Goal: Task Accomplishment & Management: Manage account settings

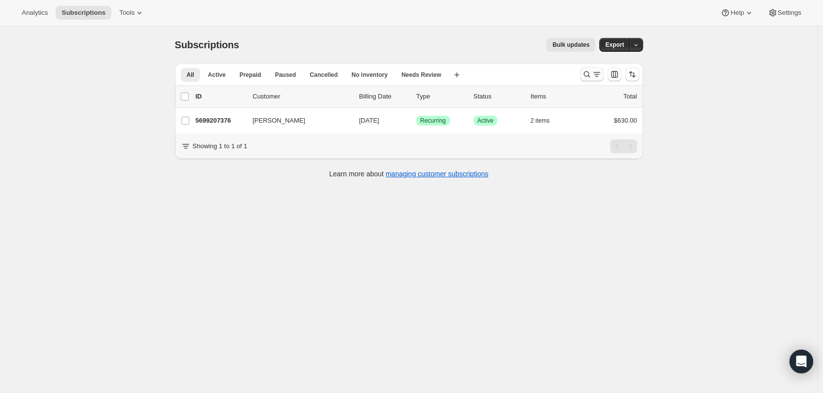
click at [584, 71] on icon "Search and filter results" at bounding box center [587, 74] width 10 height 10
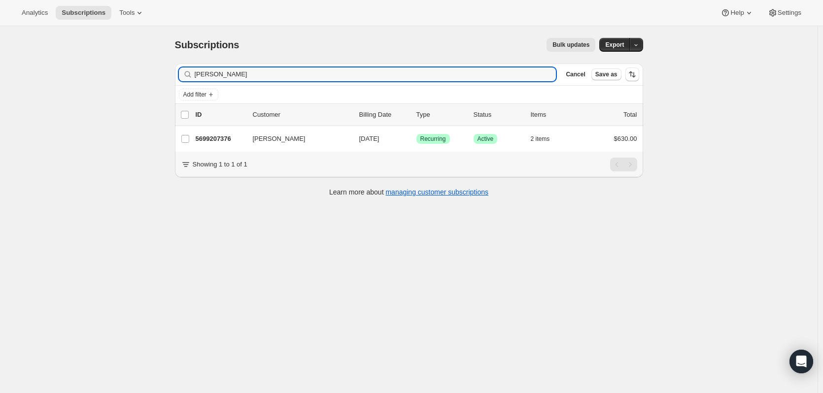
click at [429, 85] on div "Filter subscribers Jack Omahony Clear Cancel Save as" at bounding box center [409, 75] width 468 height 22
click at [423, 75] on input "Jack Omahony" at bounding box center [367, 75] width 344 height 14
paste input "son Criddle"
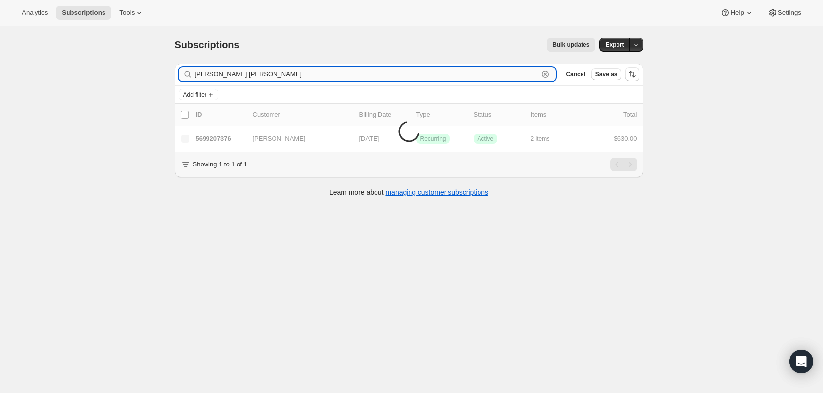
type input "Jackson Criddle"
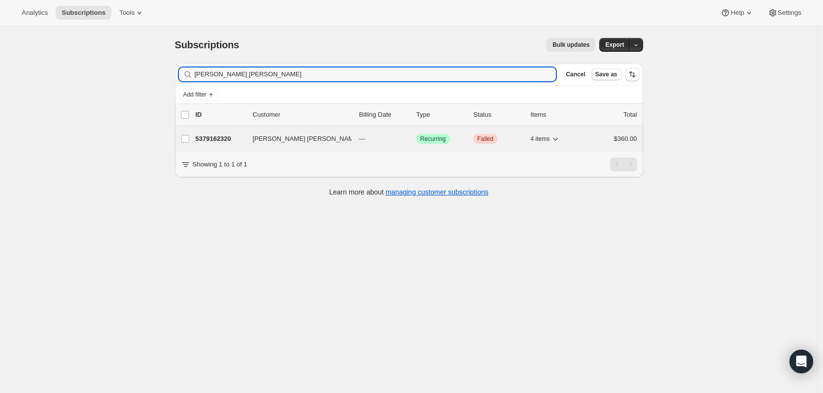
click at [206, 138] on p "5379162320" at bounding box center [220, 139] width 49 height 10
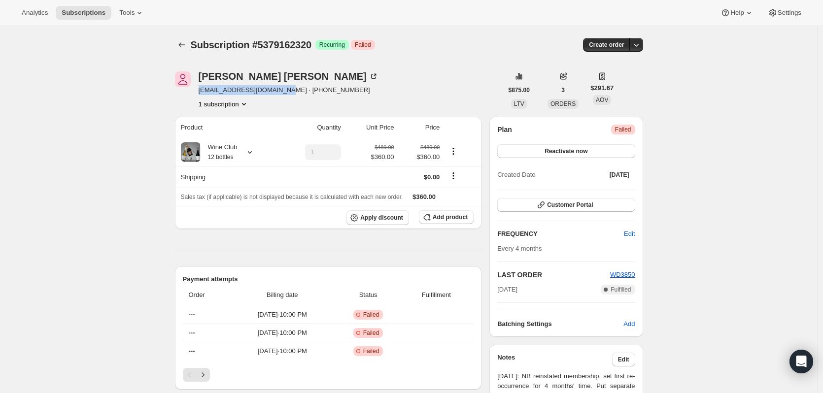
drag, startPoint x: 279, startPoint y: 92, endPoint x: 200, endPoint y: 94, distance: 78.9
click at [200, 94] on div "Jackson Criddle jacksonrcriddle@gmail.com · +61406053501 1 subscription" at bounding box center [339, 89] width 328 height 37
copy span "jacksonrcriddle@gmail.com"
click at [185, 46] on icon "Subscriptions" at bounding box center [182, 45] width 10 height 10
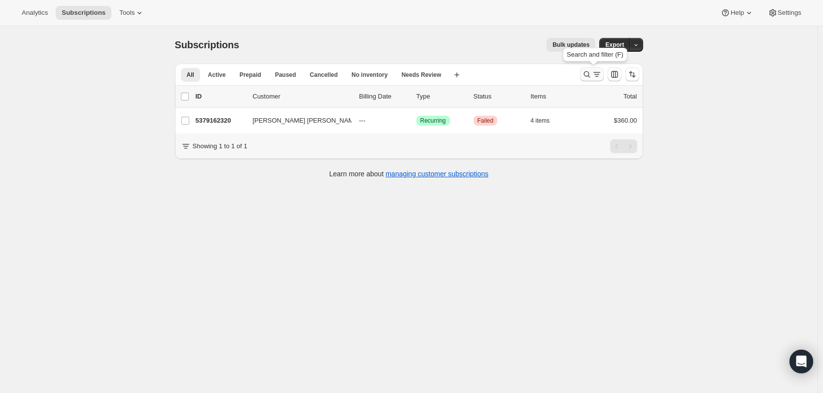
click at [587, 78] on icon "Search and filter results" at bounding box center [587, 74] width 10 height 10
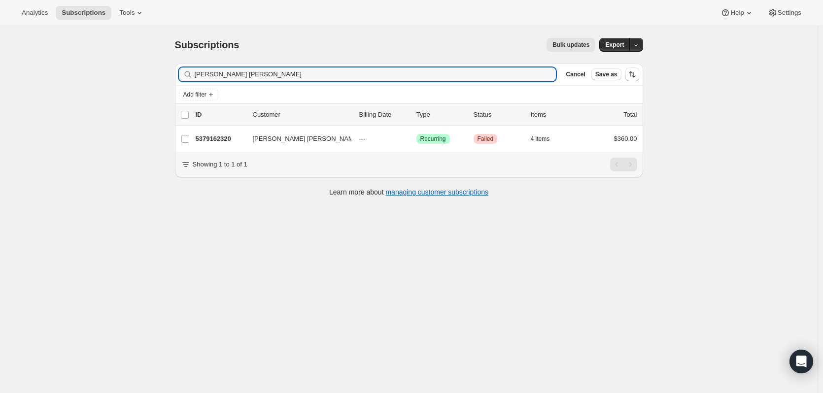
drag, startPoint x: 496, startPoint y: 73, endPoint x: 154, endPoint y: 76, distance: 342.0
click at [154, 76] on div "Subscriptions. This page is ready Subscriptions Bulk updates More actions Bulk …" at bounding box center [408, 222] width 817 height 393
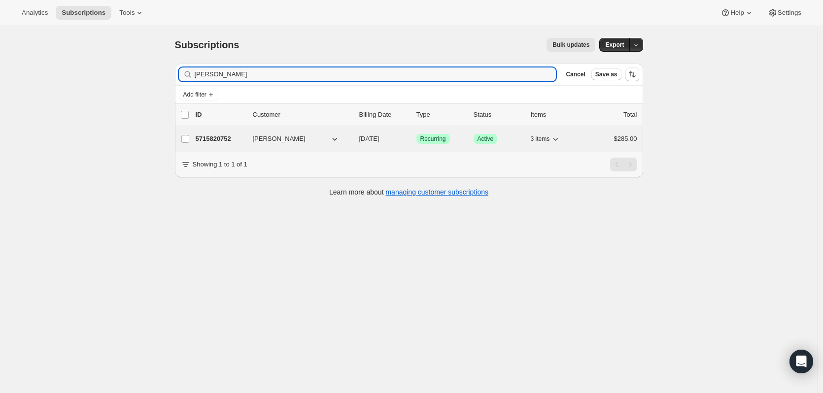
type input "Tracey mcv"
click at [228, 140] on p "5715820752" at bounding box center [220, 139] width 49 height 10
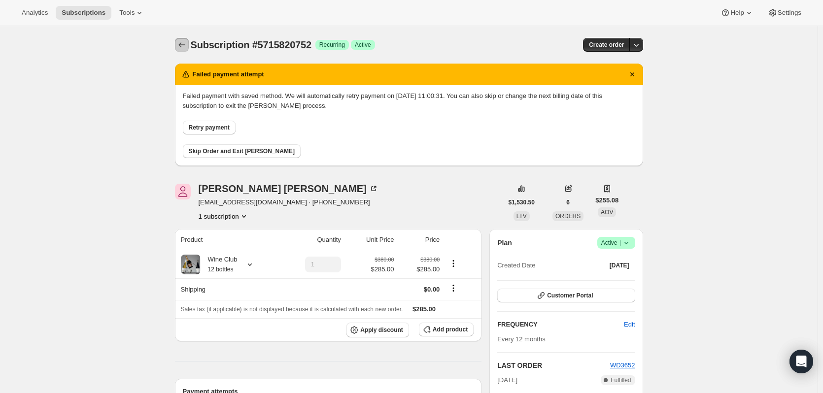
click at [187, 46] on icon "Subscriptions" at bounding box center [182, 45] width 10 height 10
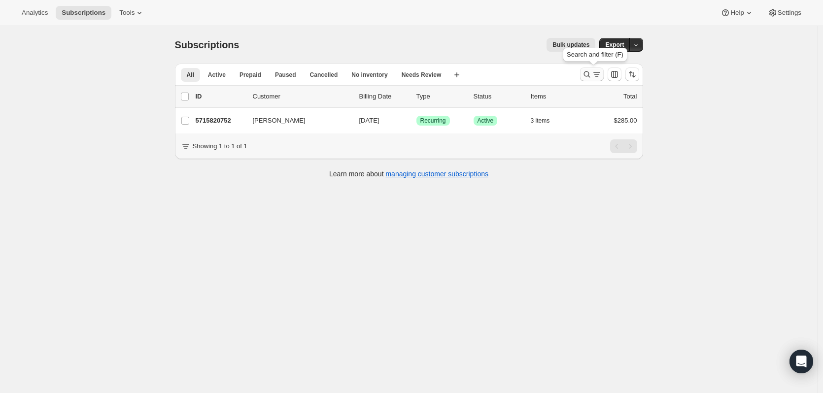
click at [595, 71] on icon "Search and filter results" at bounding box center [597, 74] width 10 height 10
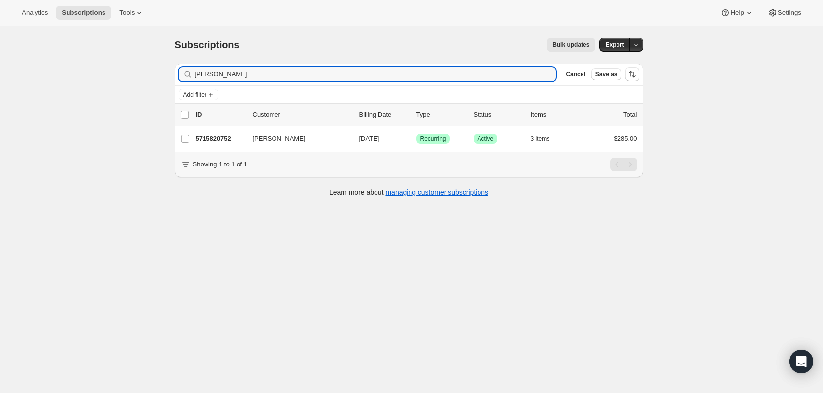
drag, startPoint x: 337, startPoint y: 79, endPoint x: 160, endPoint y: 77, distance: 176.4
click at [160, 77] on div "Subscriptions. This page is ready Subscriptions Bulk updates More actions Bulk …" at bounding box center [408, 222] width 817 height 393
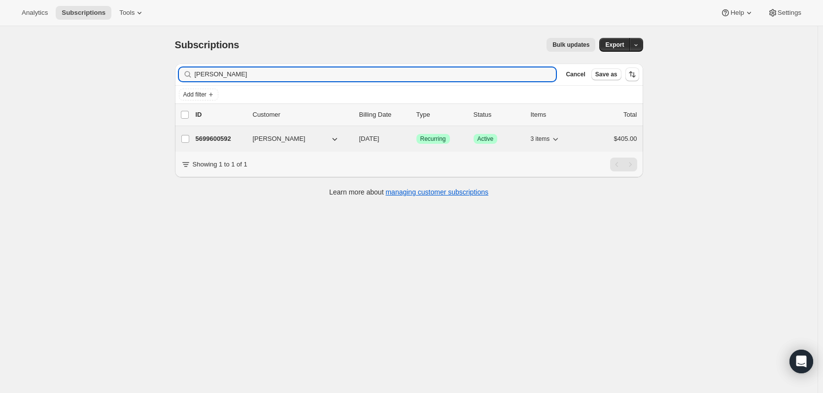
type input "Jennifer wright"
click at [221, 140] on p "5699600592" at bounding box center [220, 139] width 49 height 10
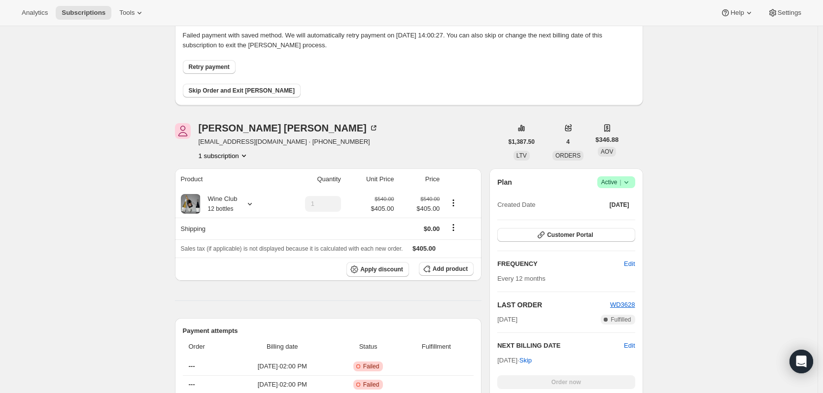
scroll to position [49, 0]
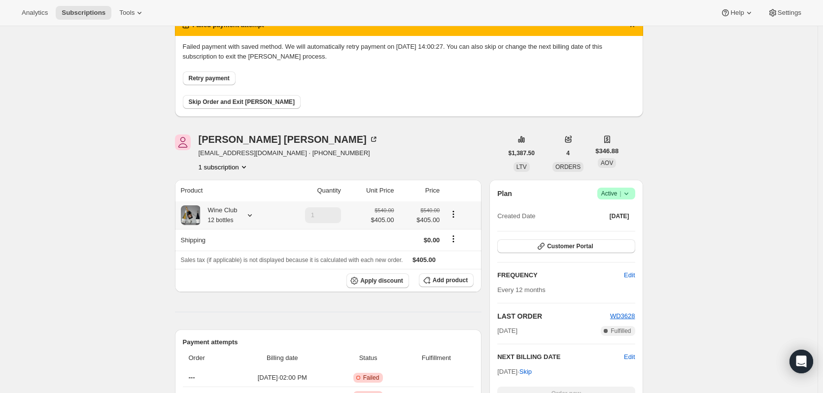
click at [252, 217] on icon at bounding box center [250, 215] width 10 height 10
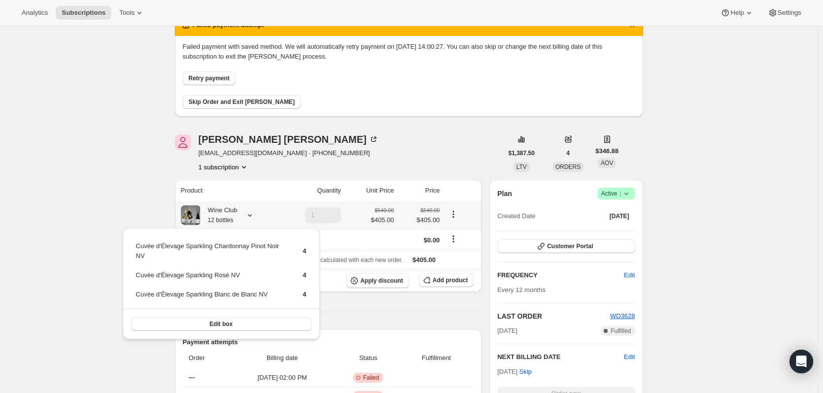
click at [252, 217] on icon at bounding box center [250, 215] width 4 height 2
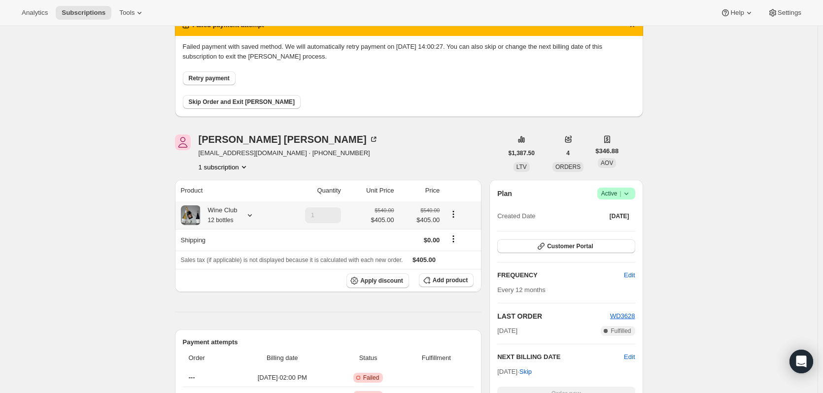
click at [252, 217] on icon at bounding box center [250, 215] width 10 height 10
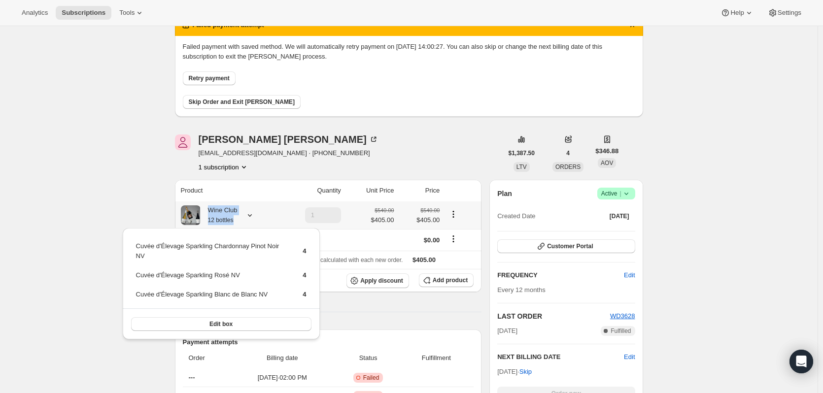
click at [254, 217] on icon at bounding box center [250, 215] width 10 height 10
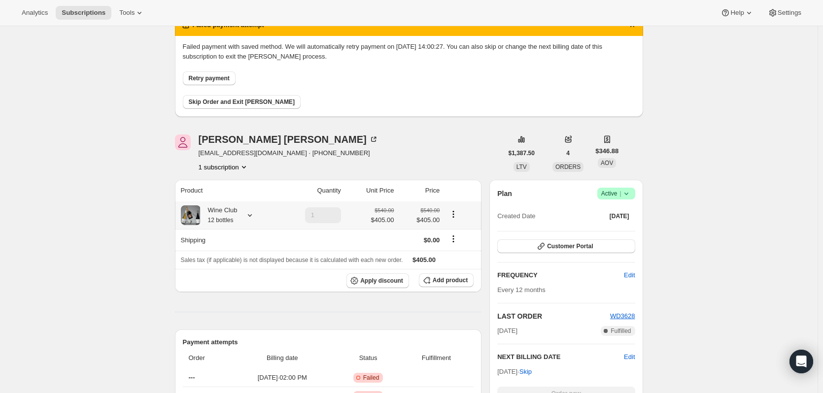
click at [254, 217] on icon at bounding box center [250, 215] width 10 height 10
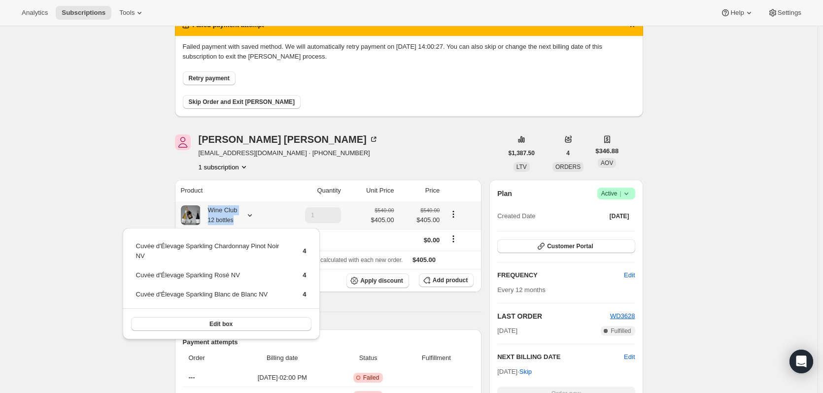
click at [258, 216] on div "Wine Club 12 bottles" at bounding box center [228, 215] width 94 height 20
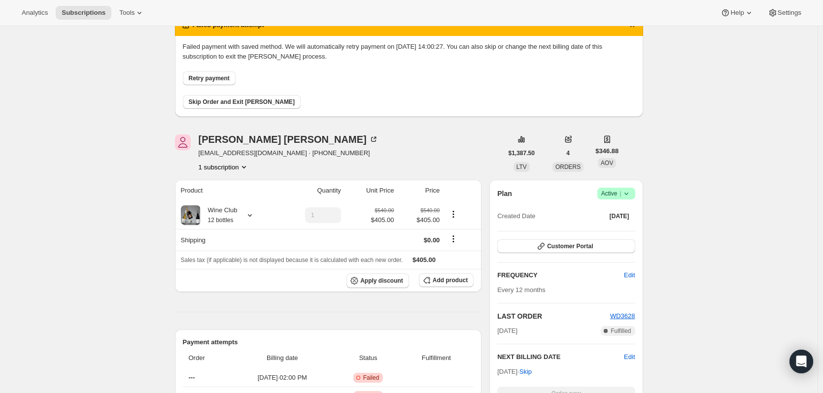
click at [625, 198] on icon at bounding box center [626, 194] width 10 height 10
click at [619, 212] on span "Pause subscription" at bounding box center [618, 212] width 54 height 7
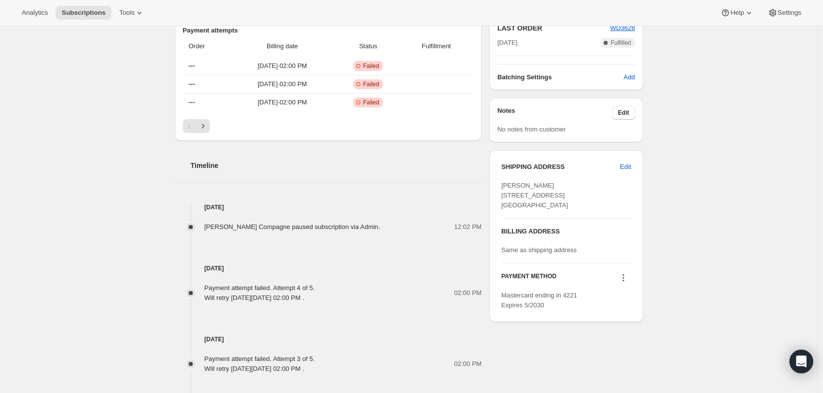
scroll to position [392, 0]
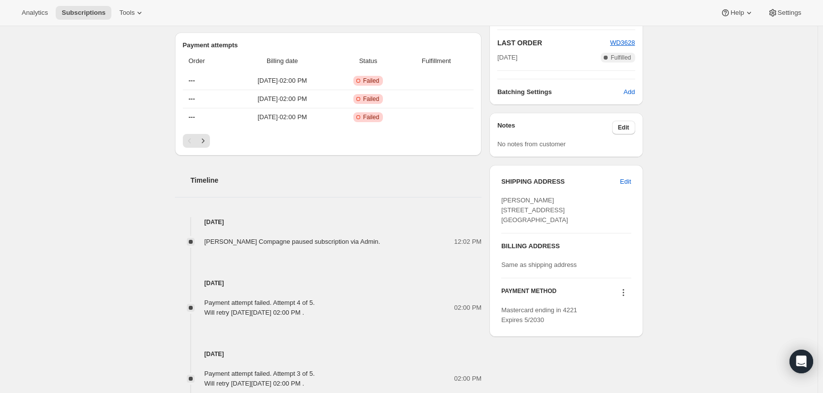
click at [236, 180] on h2 "Timeline" at bounding box center [336, 180] width 291 height 10
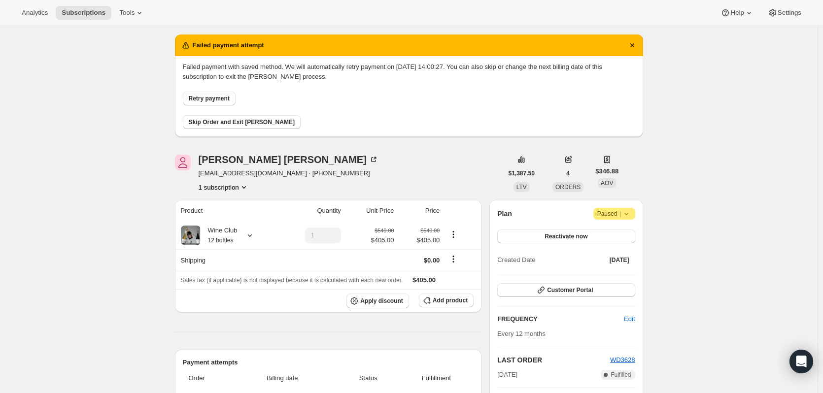
scroll to position [96, 0]
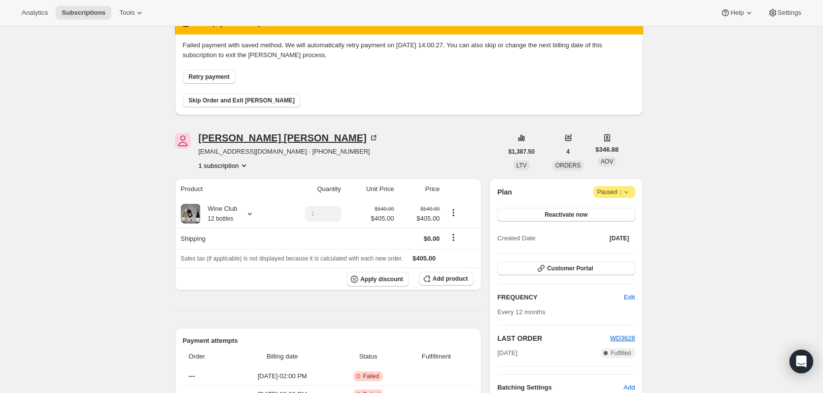
click at [258, 140] on div "Jennifer Wright" at bounding box center [289, 138] width 180 height 10
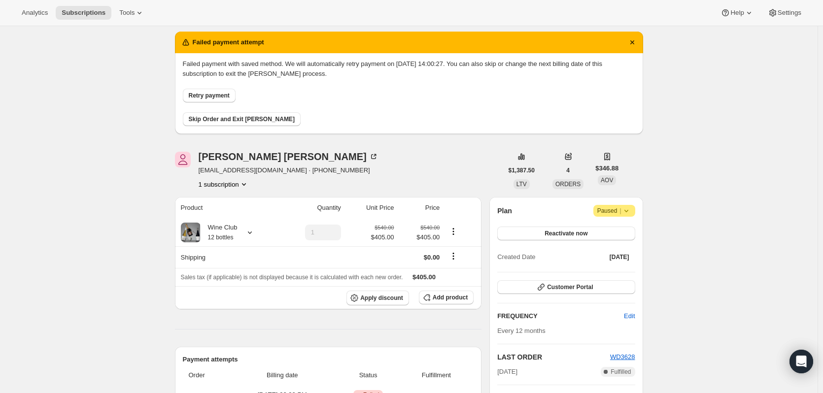
scroll to position [0, 0]
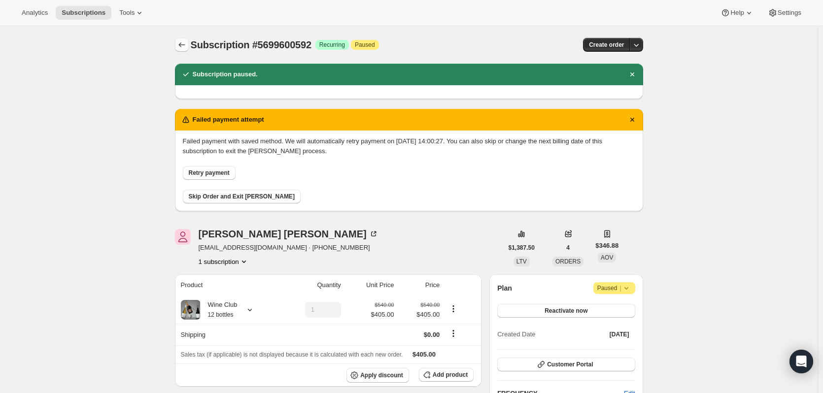
click at [182, 44] on icon "Subscriptions" at bounding box center [182, 45] width 10 height 10
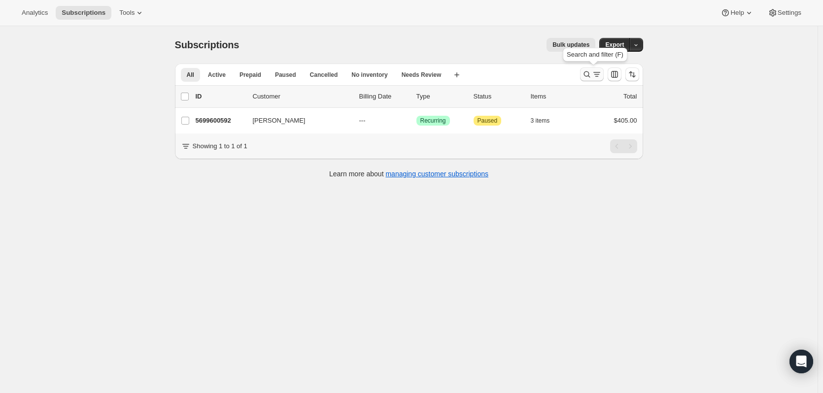
click at [590, 77] on icon "Search and filter results" at bounding box center [587, 74] width 10 height 10
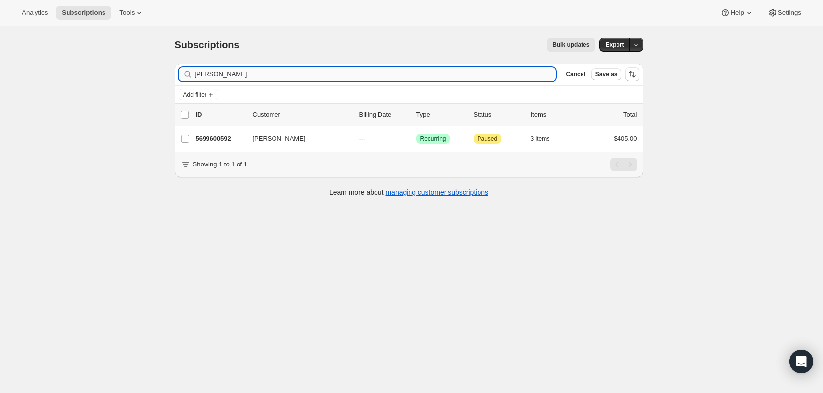
click at [425, 73] on input "Jennifer wright" at bounding box center [376, 75] width 362 height 14
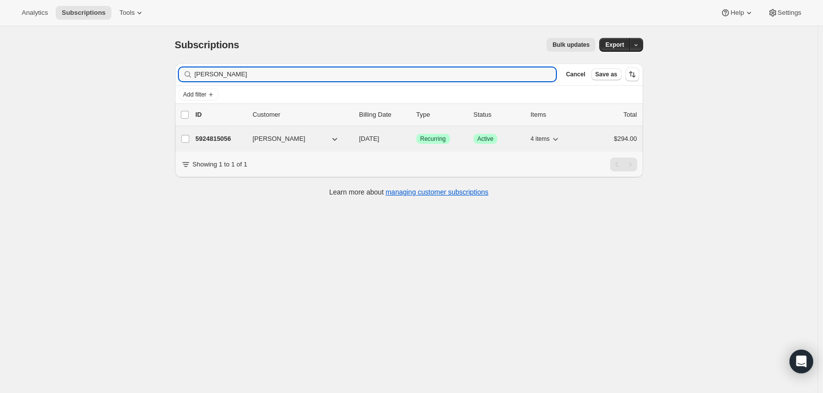
type input "[PERSON_NAME]"
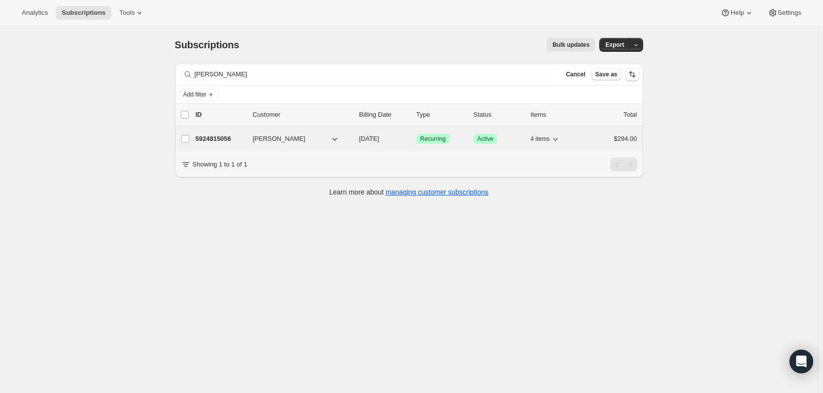
click at [223, 134] on p "5924815056" at bounding box center [220, 139] width 49 height 10
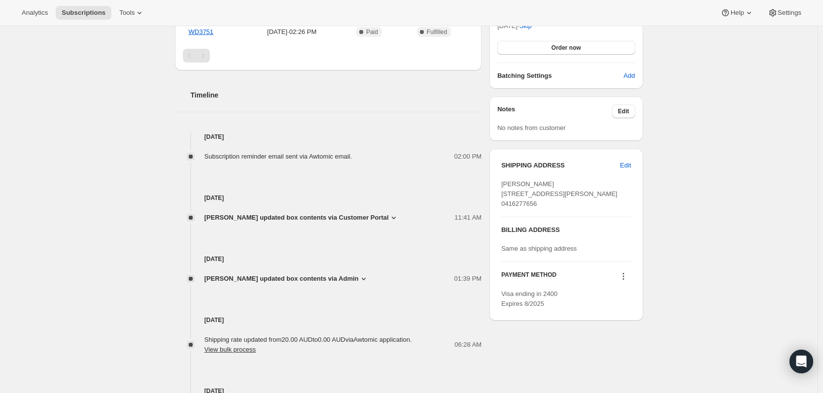
scroll to position [267, 0]
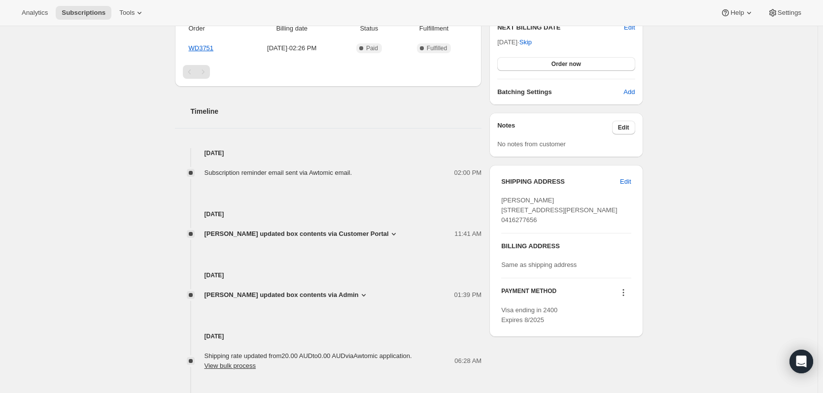
click at [368, 234] on span "Helen Todd updated box contents via Customer Portal" at bounding box center [296, 234] width 184 height 10
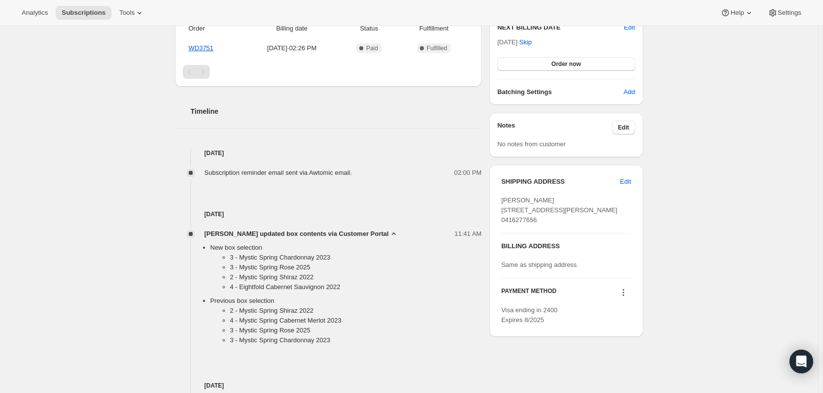
click at [389, 235] on icon at bounding box center [394, 234] width 10 height 10
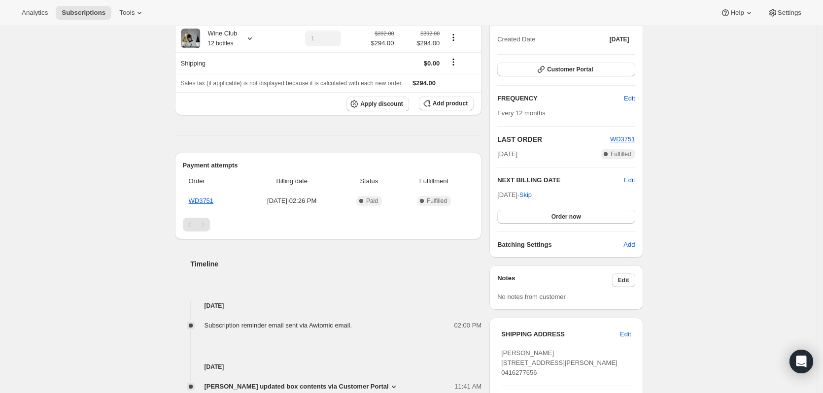
scroll to position [0, 0]
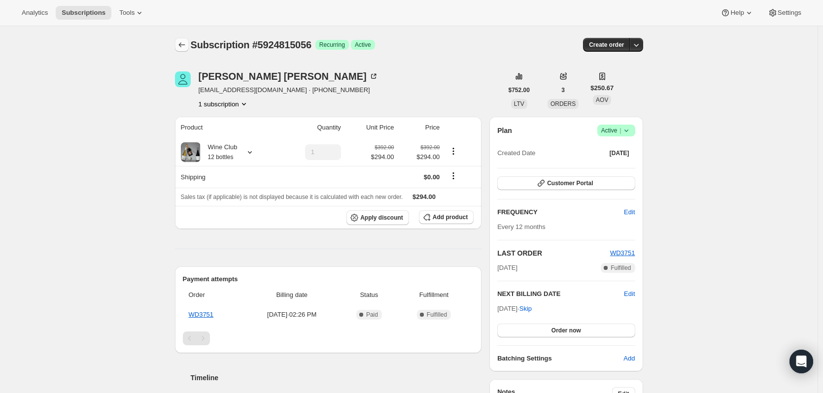
click at [187, 46] on icon "Subscriptions" at bounding box center [182, 45] width 10 height 10
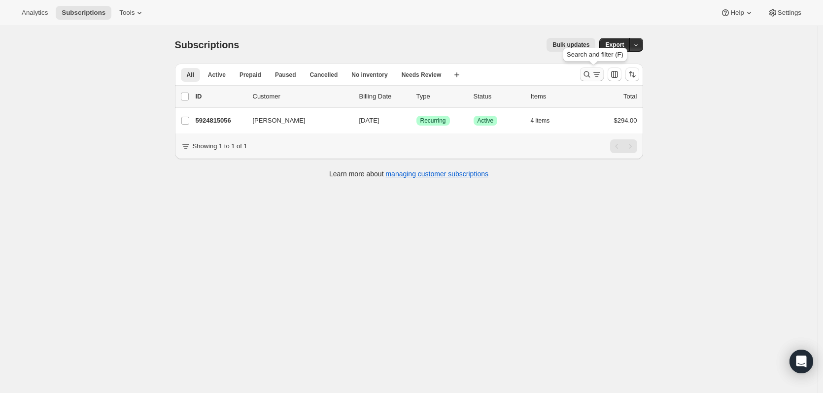
click at [598, 74] on icon "Search and filter results" at bounding box center [597, 74] width 10 height 10
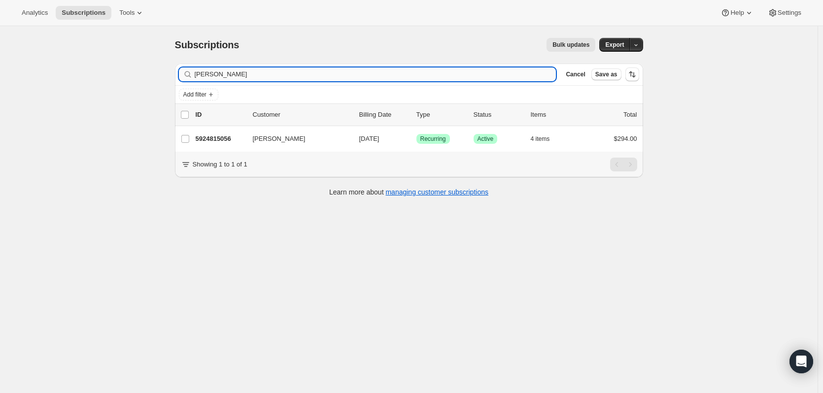
click at [343, 75] on input "[PERSON_NAME]" at bounding box center [376, 75] width 362 height 14
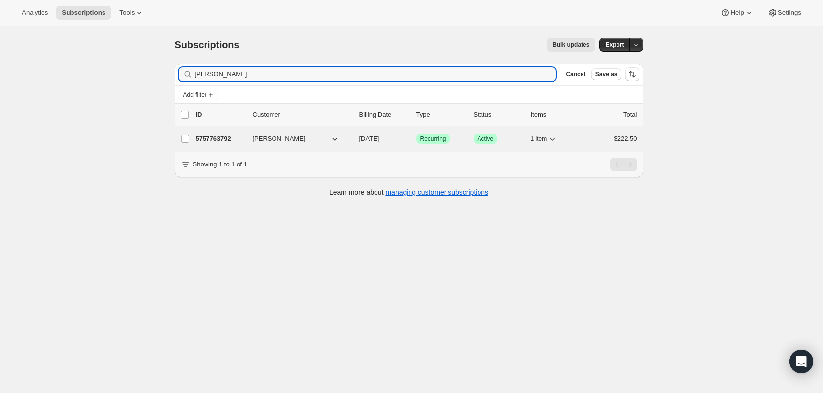
type input "Nat Martin"
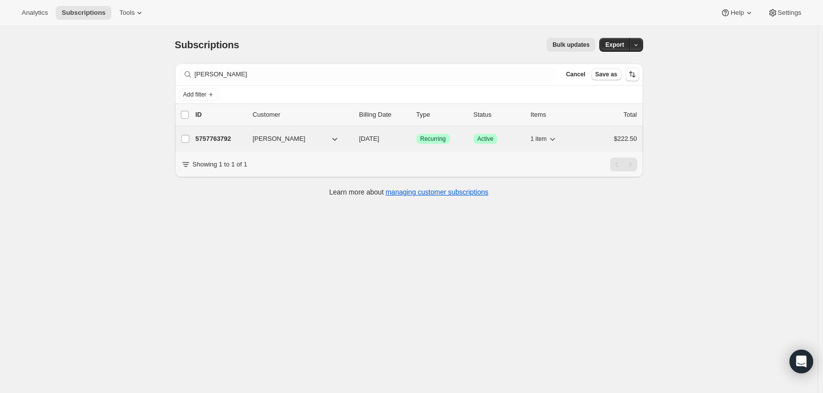
click at [212, 139] on p "5757763792" at bounding box center [220, 139] width 49 height 10
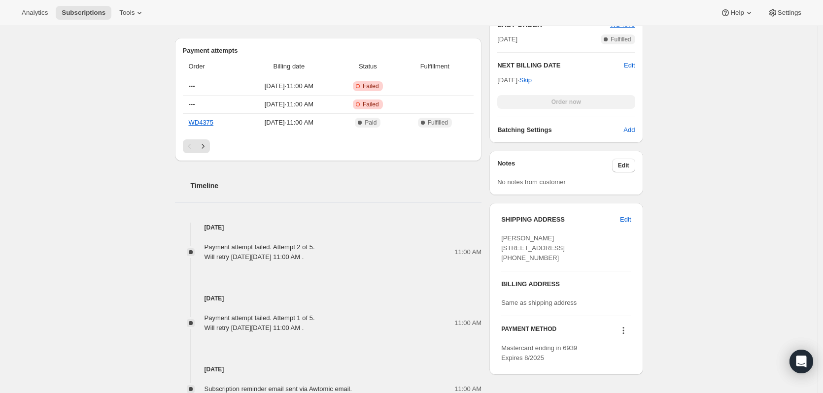
scroll to position [345, 0]
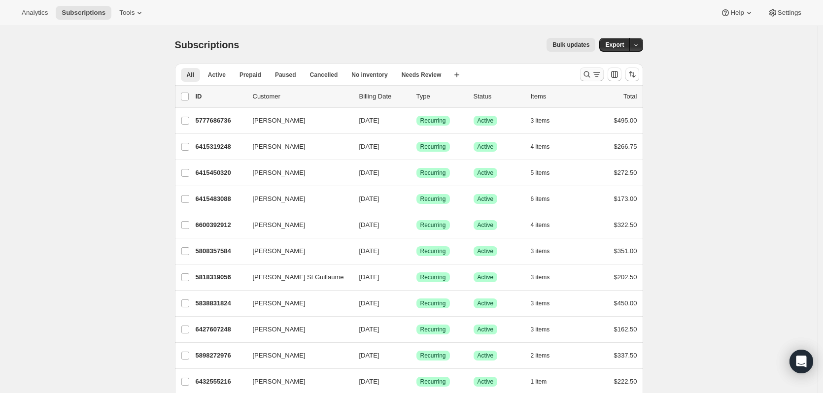
click at [592, 80] on button "Search and filter results" at bounding box center [592, 75] width 24 height 14
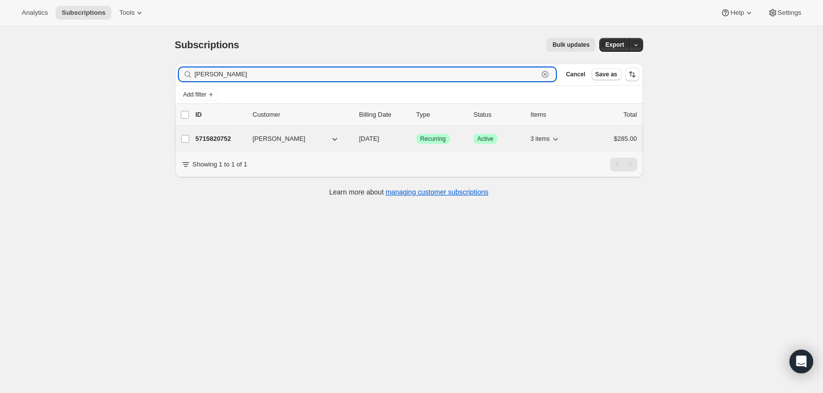
type input "[PERSON_NAME]"
click at [217, 139] on p "5715820752" at bounding box center [220, 139] width 49 height 10
